Goal: Information Seeking & Learning: Learn about a topic

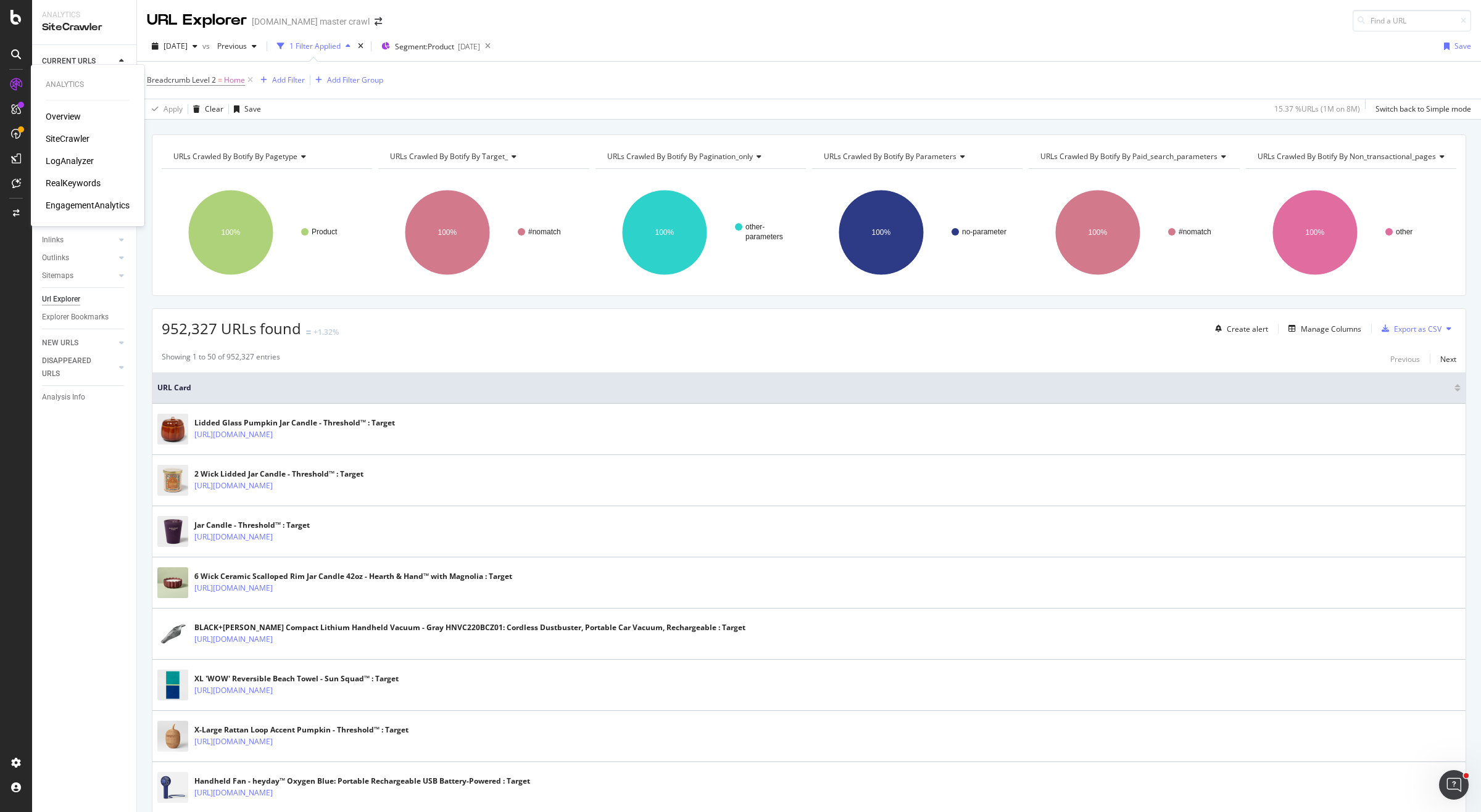
click at [80, 186] on div "RealKeywords" at bounding box center [73, 183] width 55 height 12
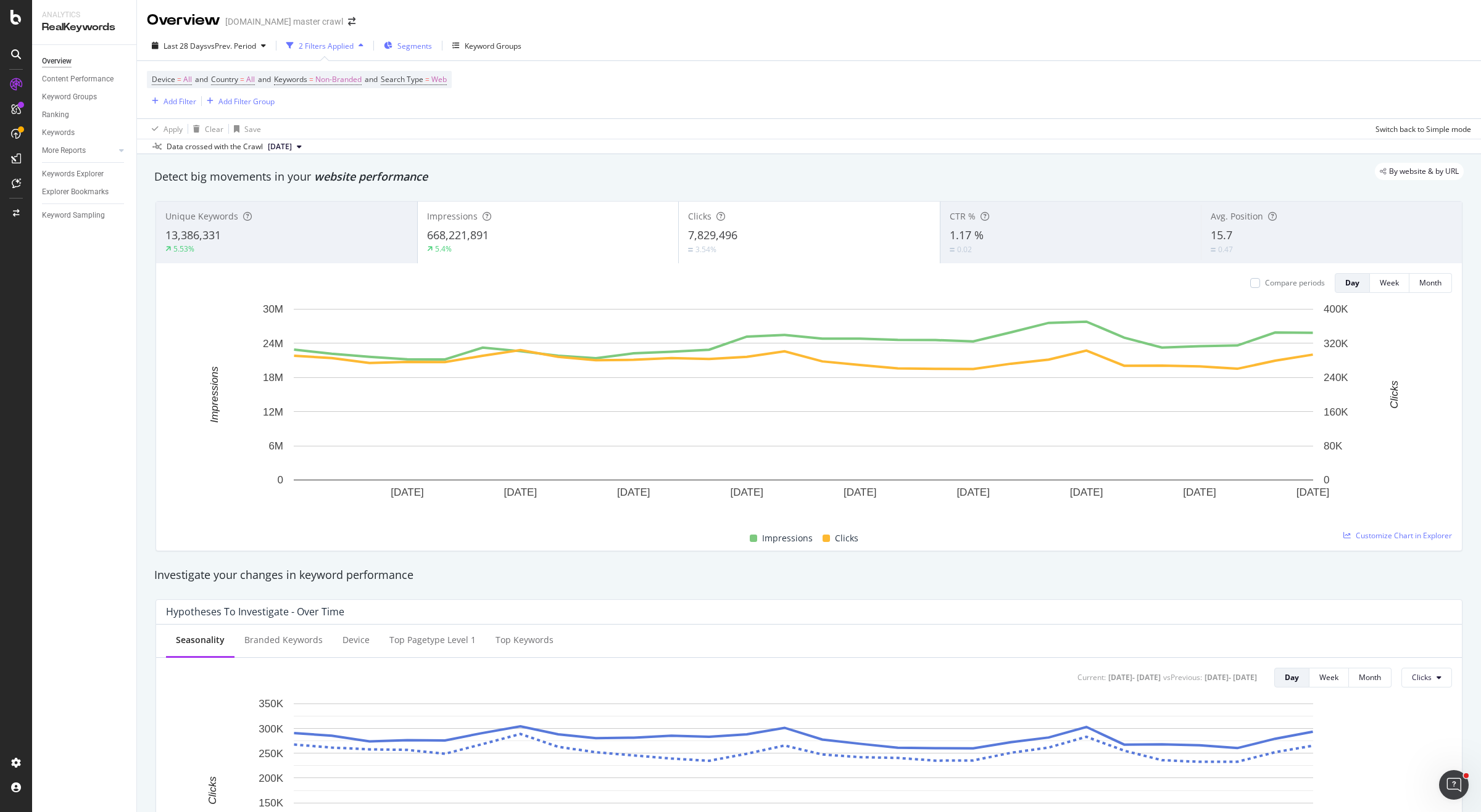
click at [404, 41] on span "Segments" at bounding box center [414, 46] width 34 height 11
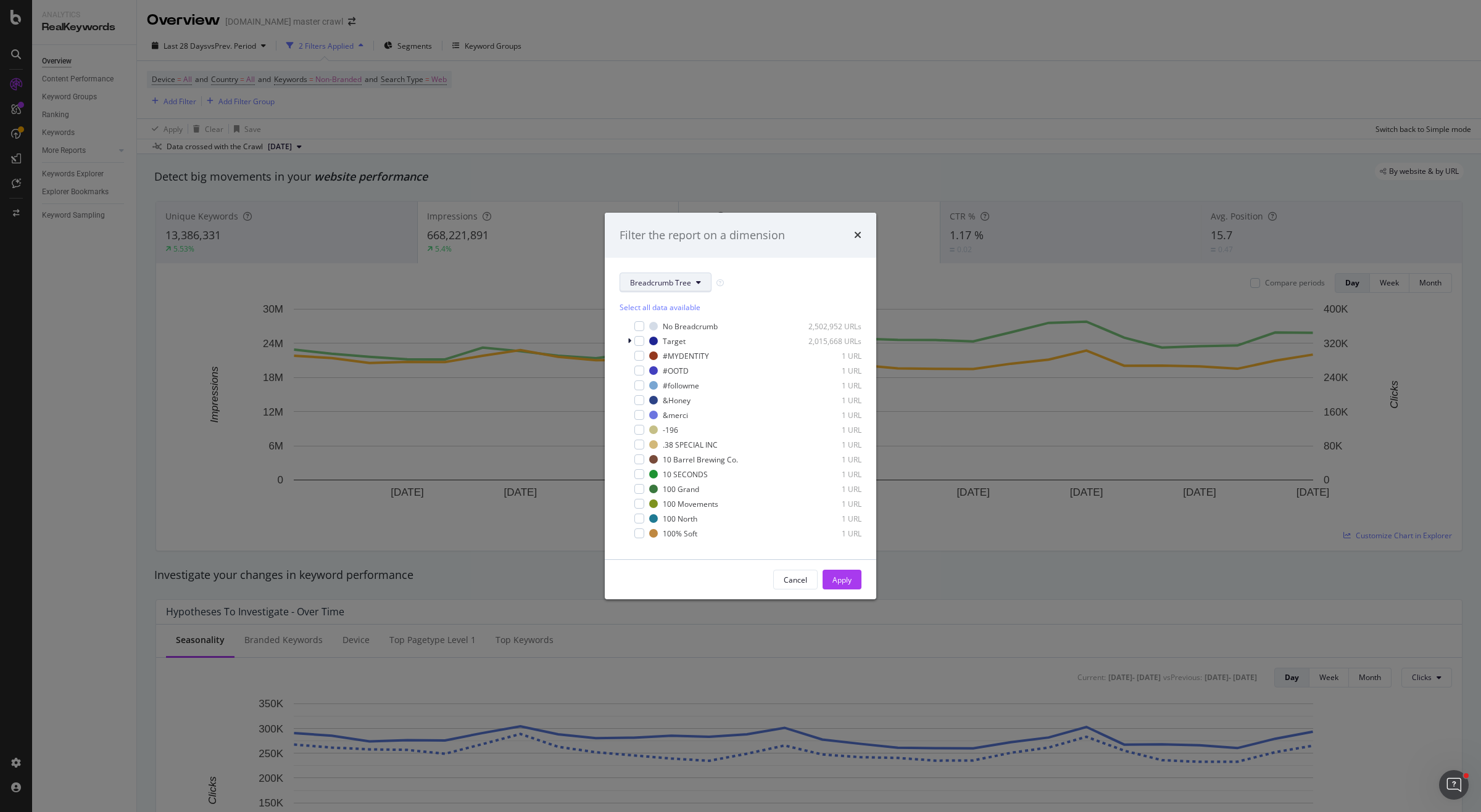
click at [658, 283] on span "Breadcrumb Tree" at bounding box center [660, 283] width 61 height 11
click at [693, 327] on span "pagetype" at bounding box center [675, 327] width 90 height 11
click at [635, 377] on div "modal" at bounding box center [631, 374] width 10 height 10
click at [850, 587] on div "Apply" at bounding box center [841, 579] width 19 height 18
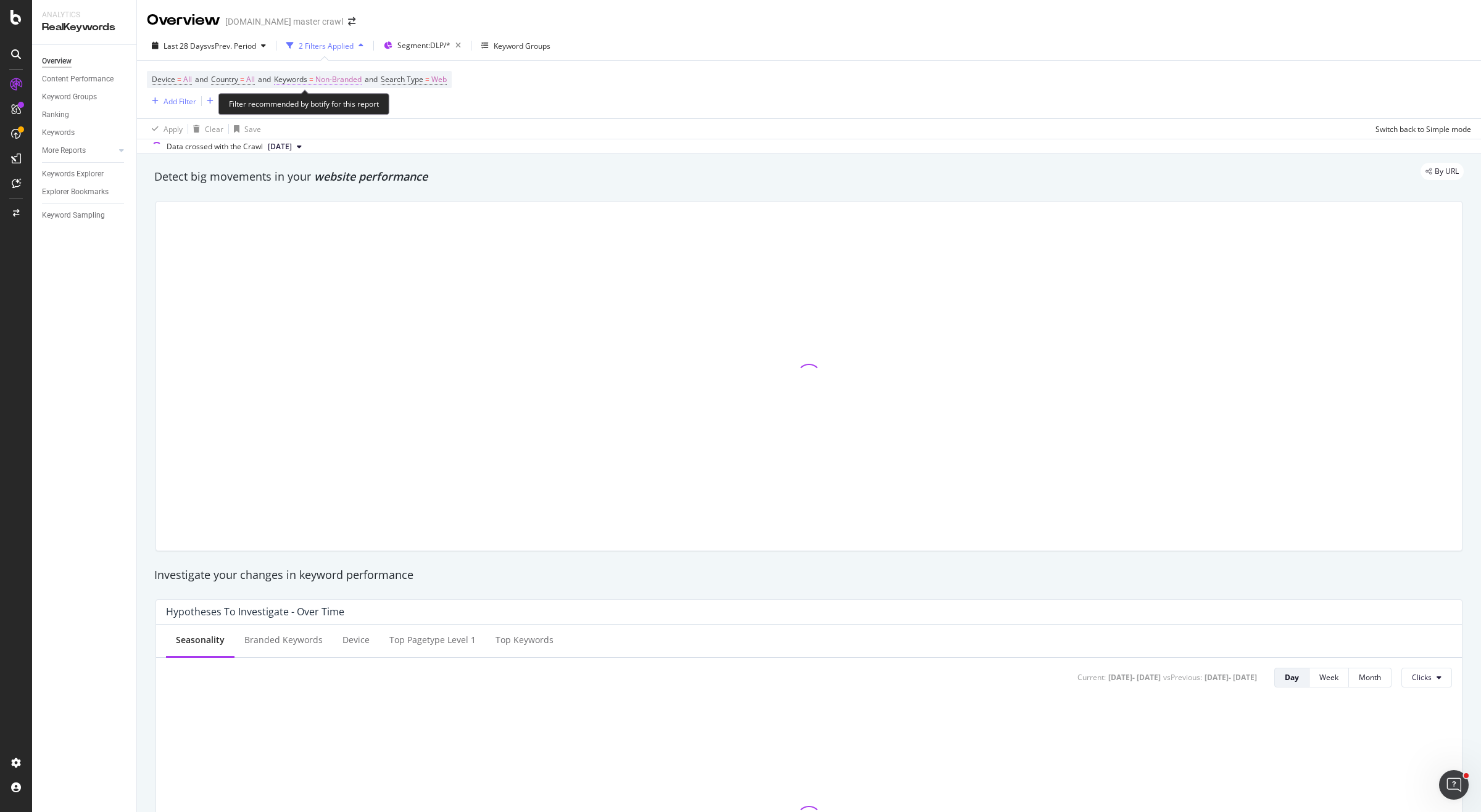
click at [303, 79] on span "Keywords" at bounding box center [290, 79] width 34 height 11
click at [321, 101] on div "Non-Branded" at bounding box center [325, 108] width 66 height 18
click at [334, 204] on span "All" at bounding box center [365, 205] width 126 height 11
click at [417, 135] on div "Apply" at bounding box center [417, 134] width 19 height 11
click at [187, 101] on div "Add Filter" at bounding box center [180, 102] width 33 height 11
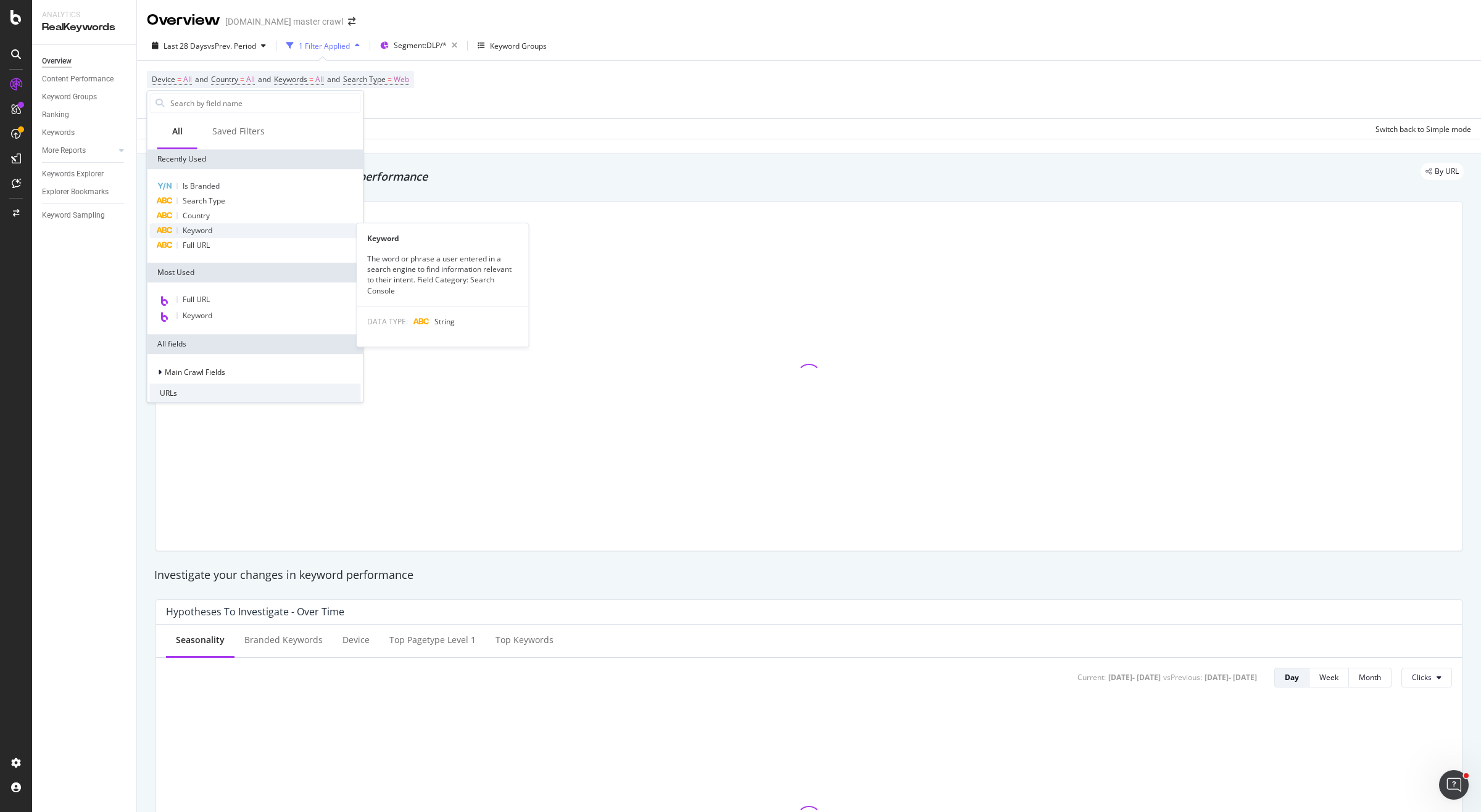
click at [229, 228] on div "Keyword" at bounding box center [255, 230] width 211 height 15
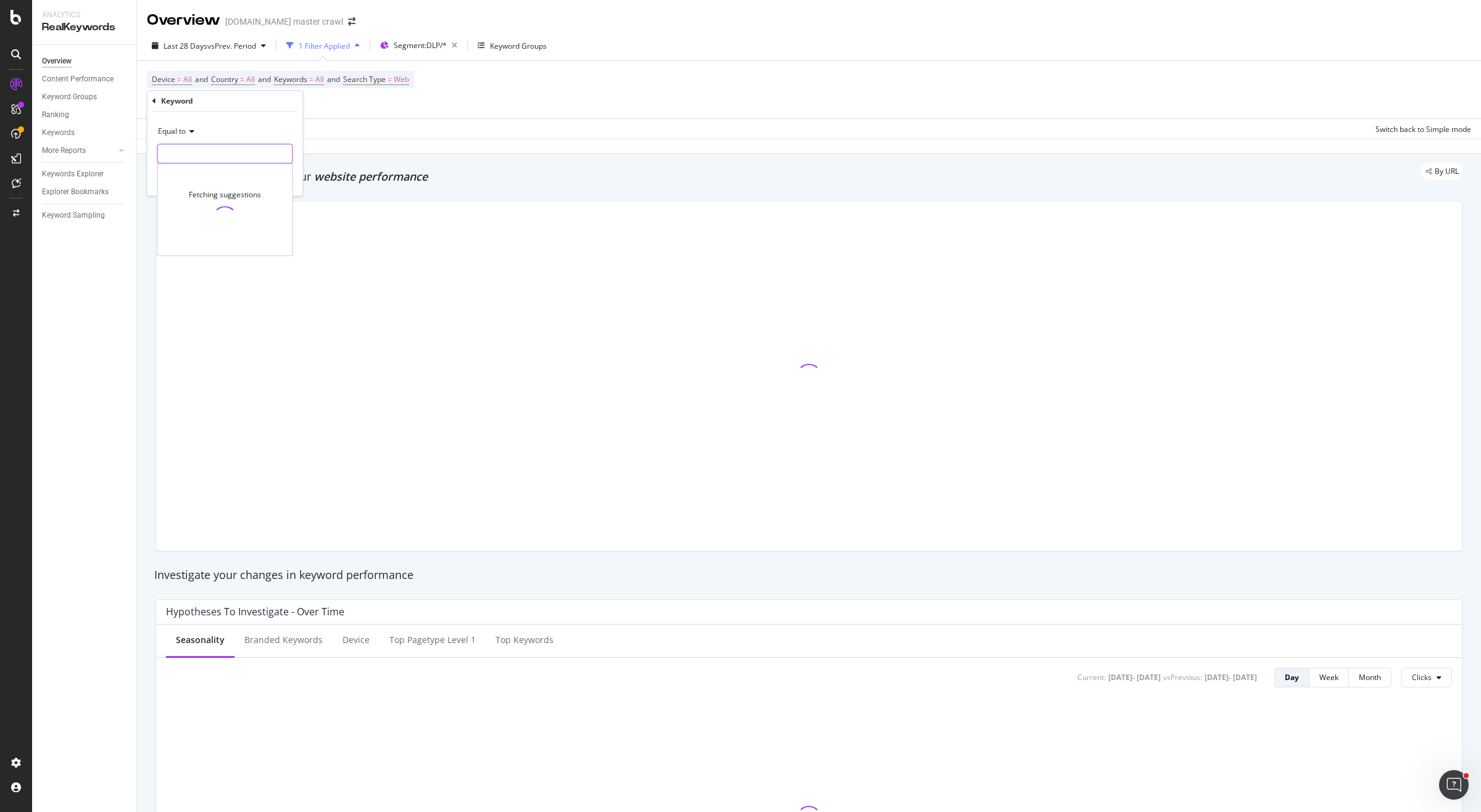
click at [230, 146] on input "text" at bounding box center [225, 154] width 134 height 20
click at [185, 132] on span "Equal to" at bounding box center [172, 131] width 28 height 11
click at [211, 250] on div "Contains" at bounding box center [226, 253] width 132 height 16
click at [232, 148] on input "text" at bounding box center [225, 154] width 134 height 20
type input "best"
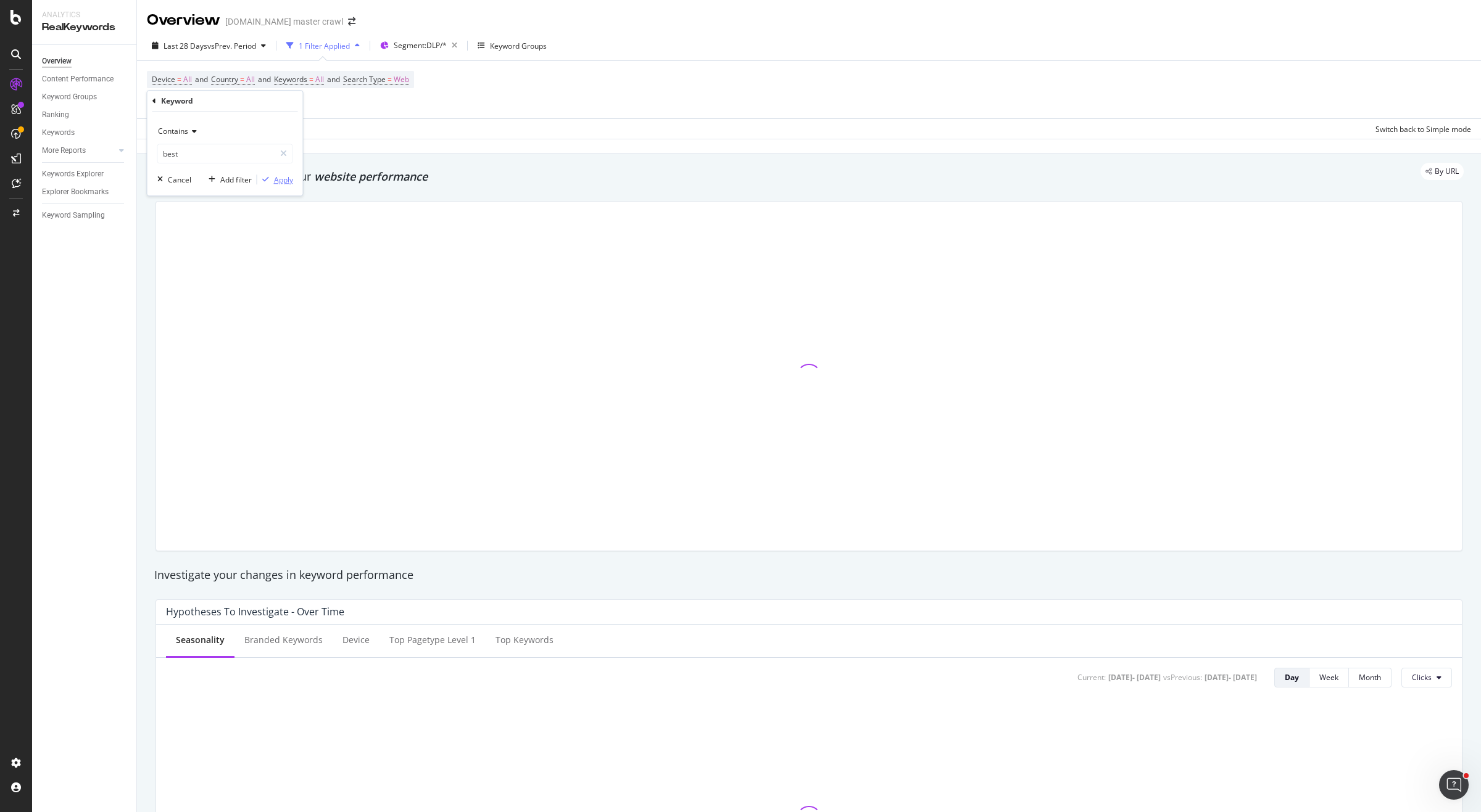
click at [280, 180] on div "Apply" at bounding box center [283, 180] width 19 height 11
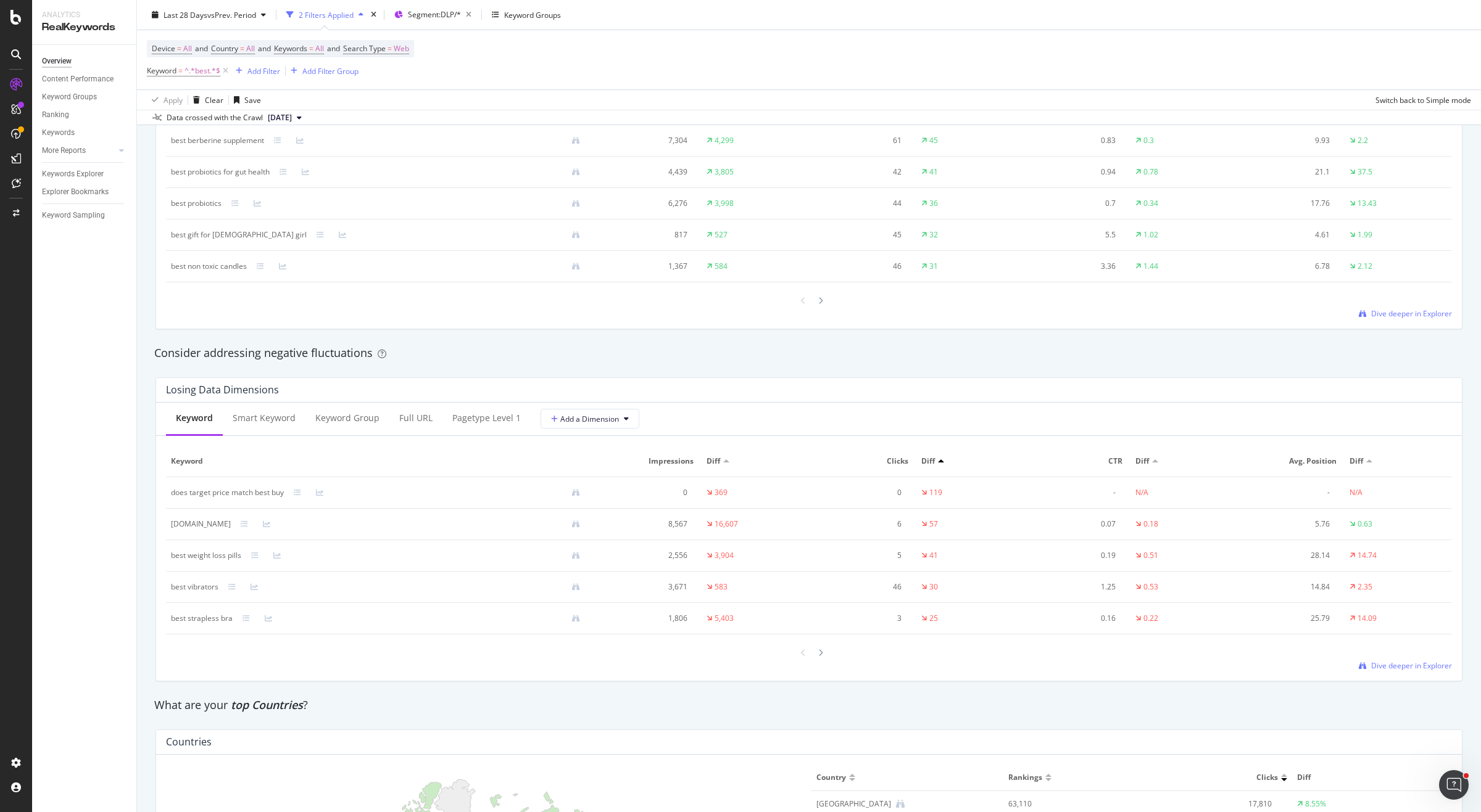
scroll to position [1134, 0]
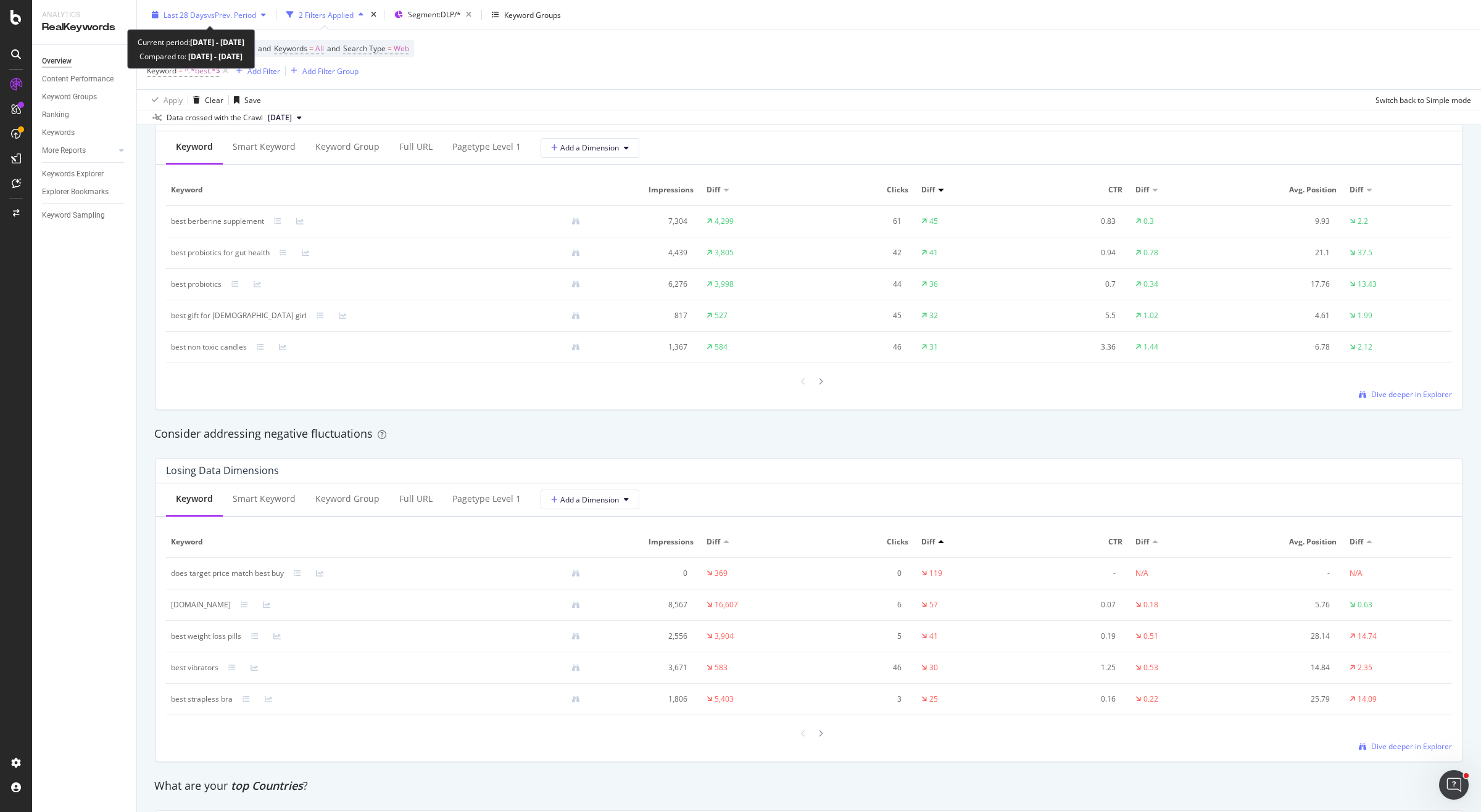
click at [220, 13] on span "vs Prev. Period" at bounding box center [232, 15] width 49 height 11
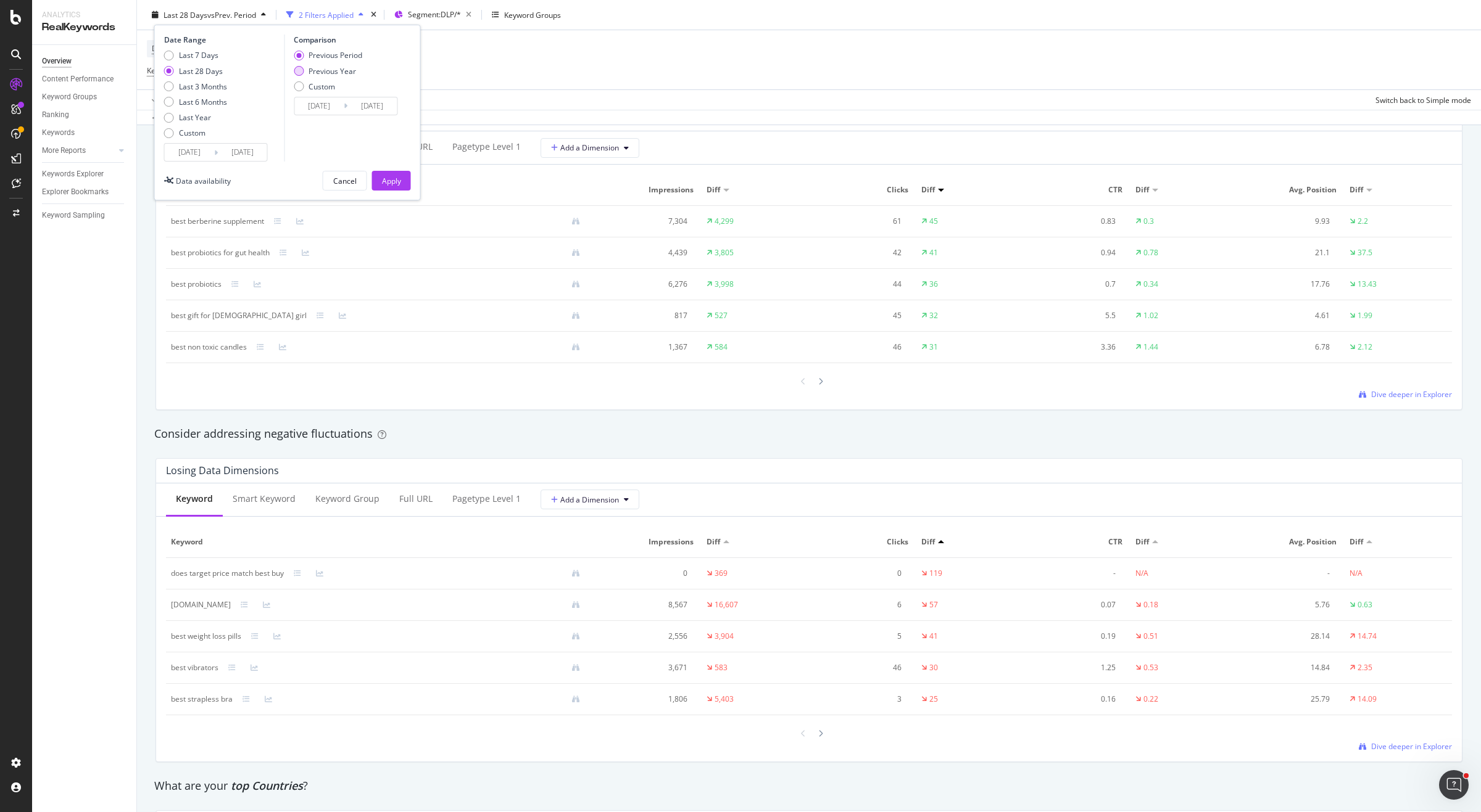
click at [341, 72] on div "Previous Year" at bounding box center [332, 71] width 47 height 11
type input "[DATE]"
click at [397, 181] on div "Apply" at bounding box center [391, 180] width 19 height 11
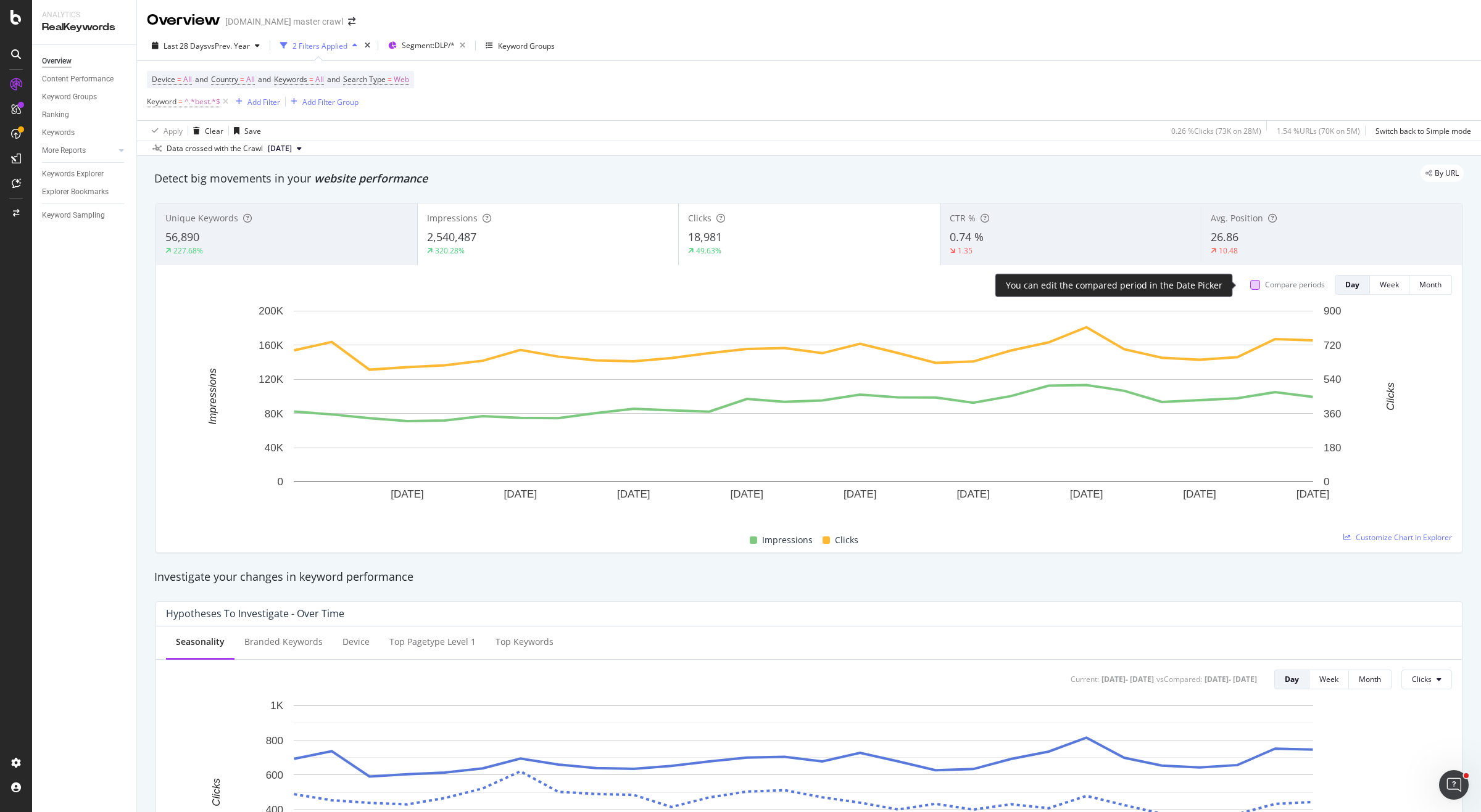
click at [1250, 288] on div at bounding box center [1255, 285] width 10 height 10
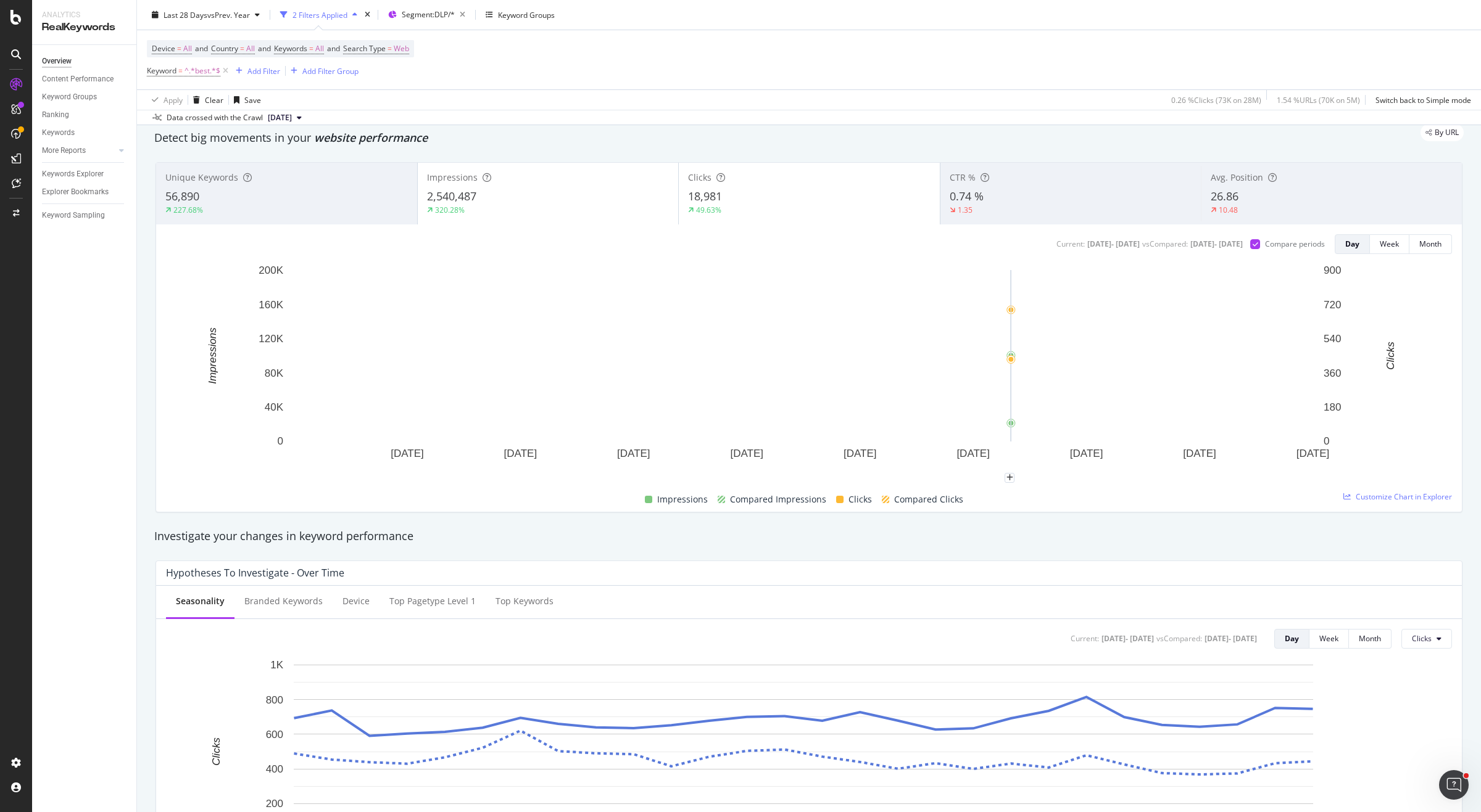
scroll to position [60, 0]
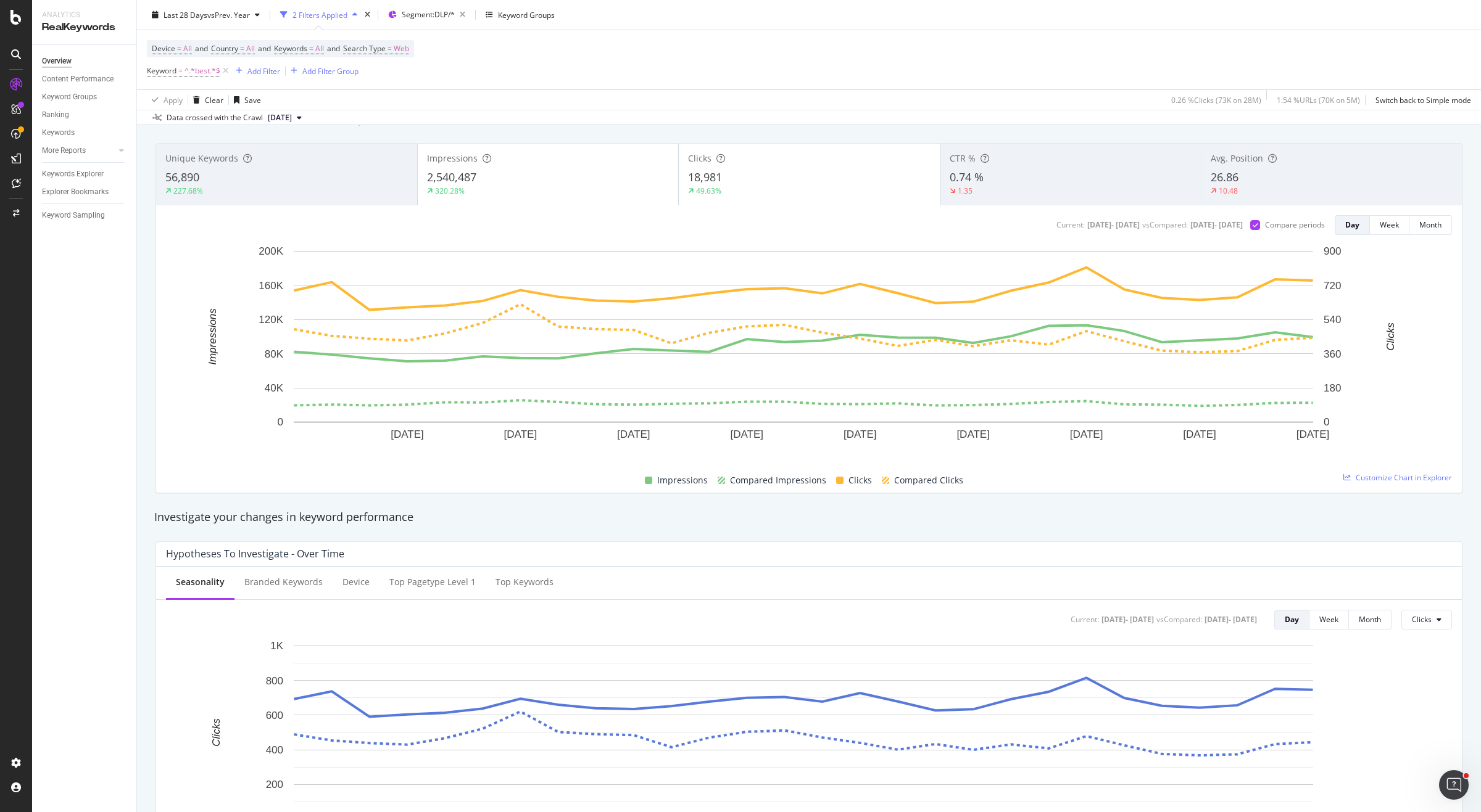
click at [293, 170] on div "56,890" at bounding box center [286, 177] width 242 height 16
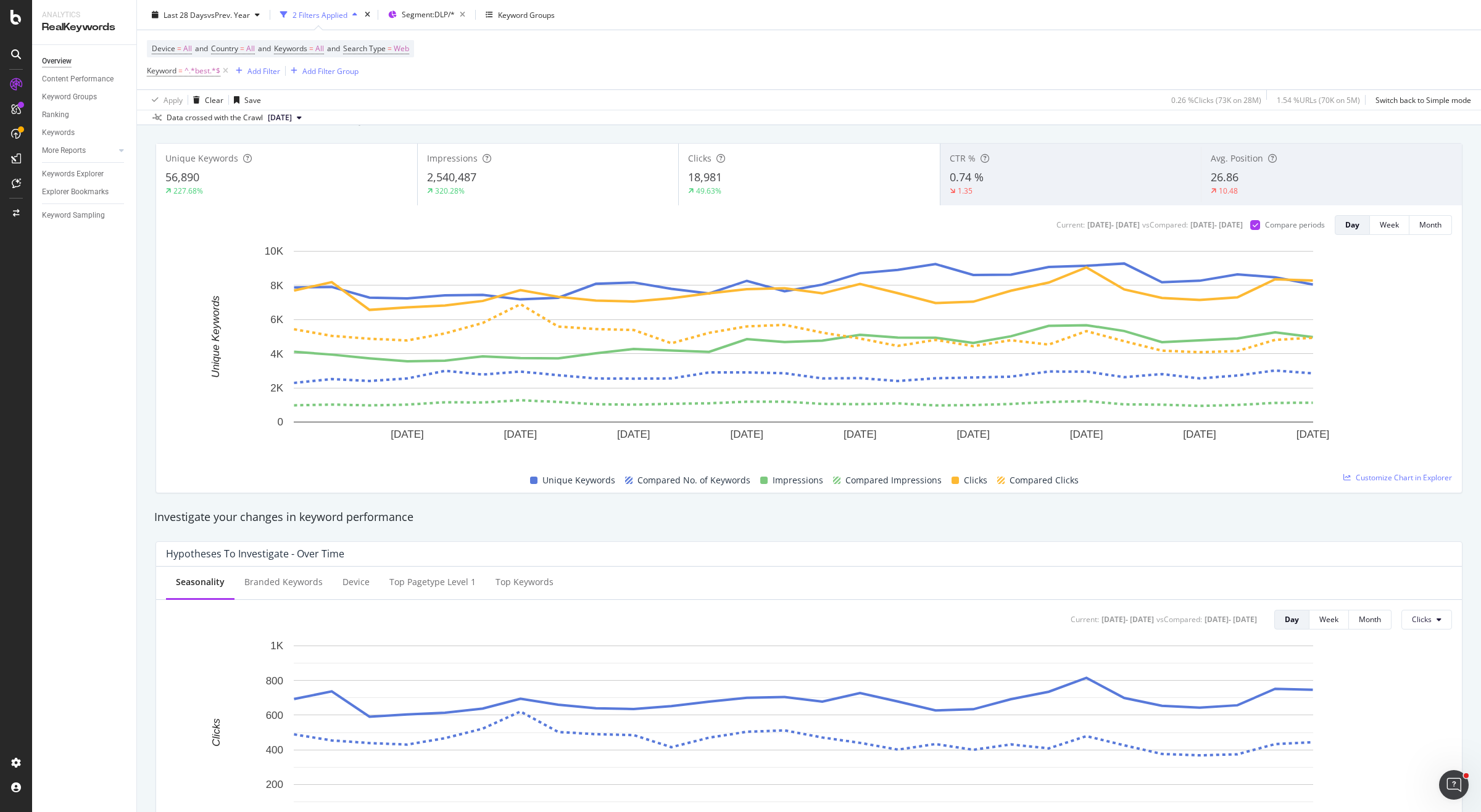
click at [496, 177] on div "2,540,487" at bounding box center [548, 177] width 242 height 16
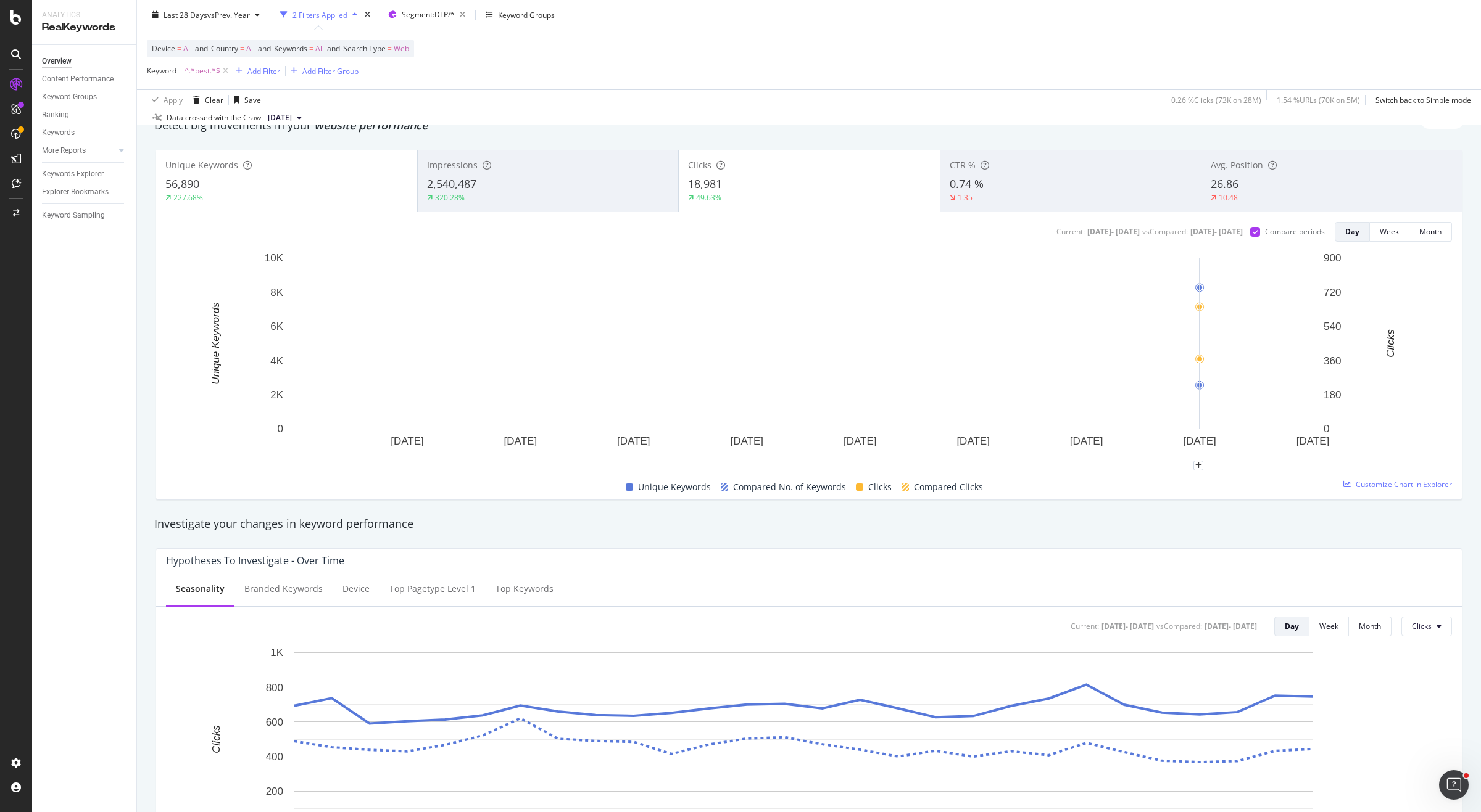
scroll to position [69, 0]
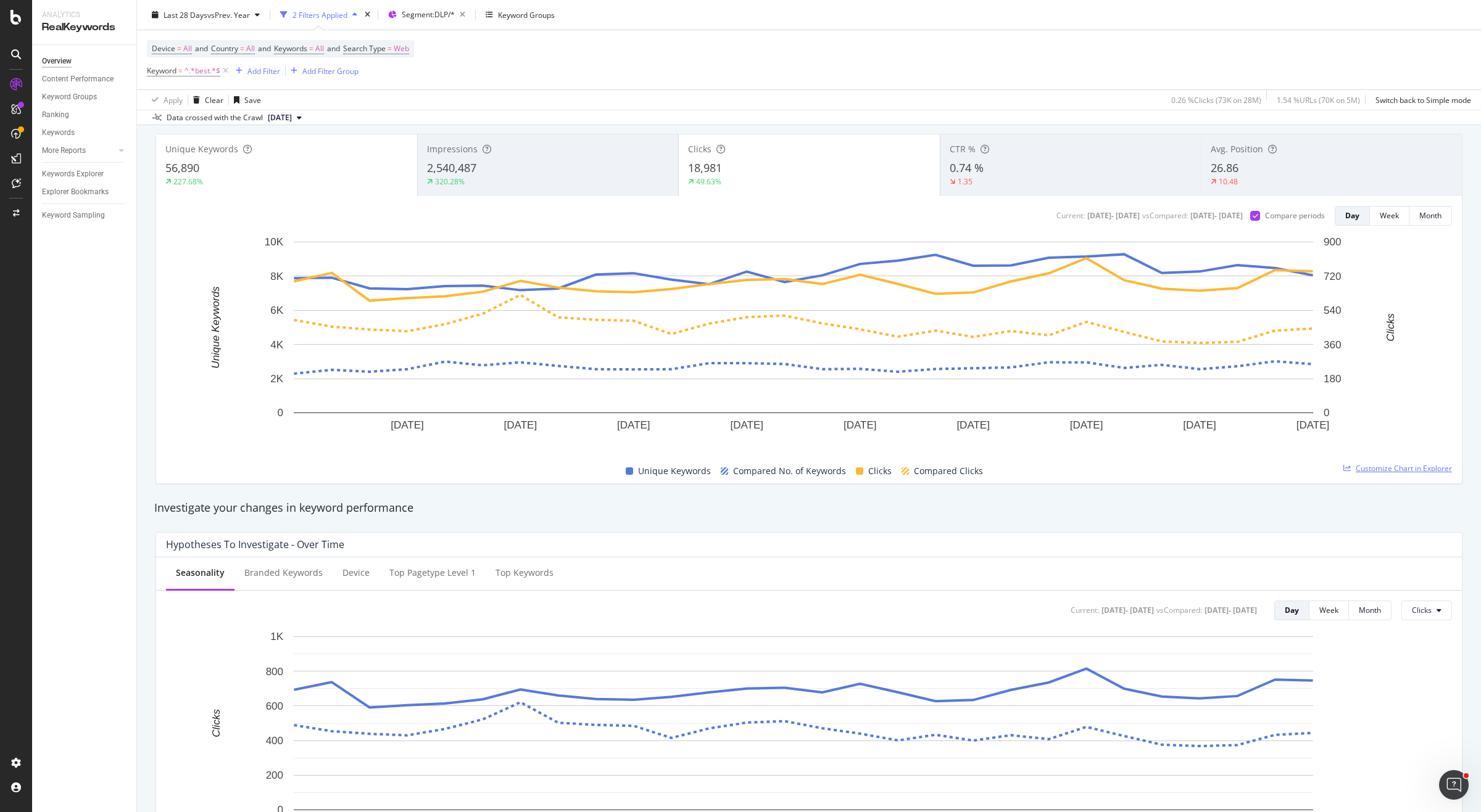
click at [1390, 467] on span "Customize Chart in Explorer" at bounding box center [1404, 468] width 96 height 11
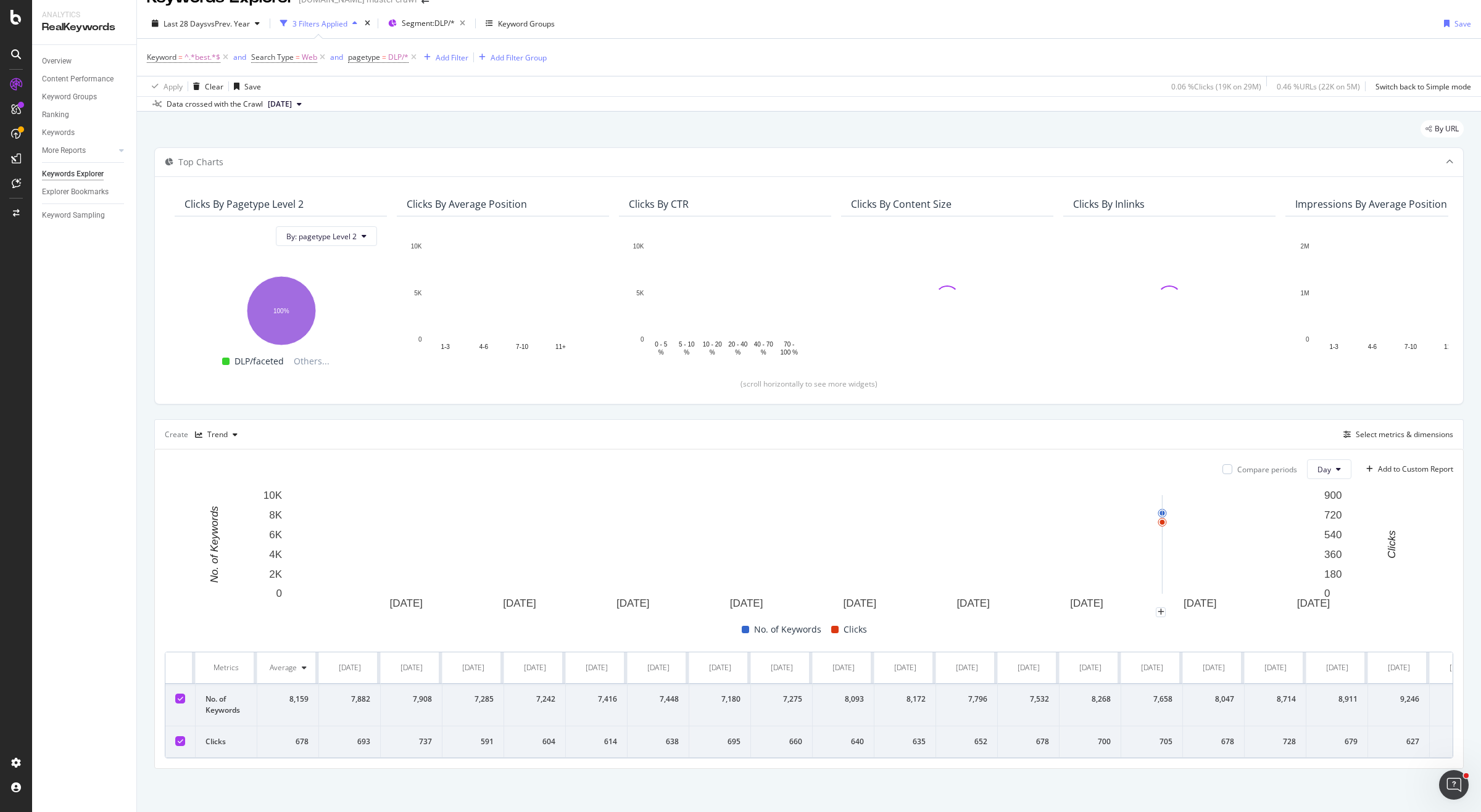
scroll to position [35, 0]
